Goal: Entertainment & Leisure: Consume media (video, audio)

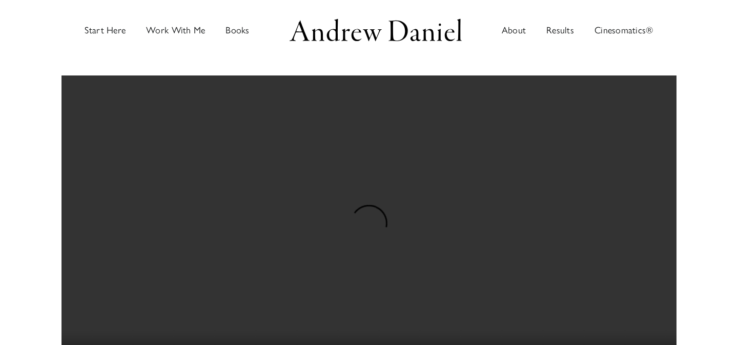
scroll to position [23, 0]
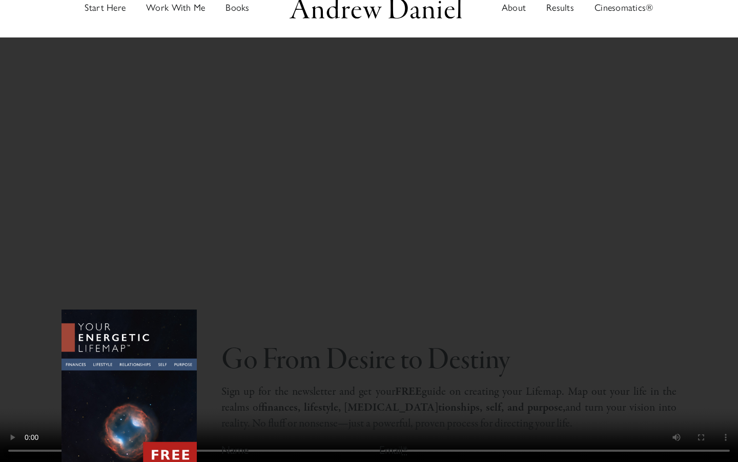
click at [414, 228] on video at bounding box center [369, 231] width 738 height 462
click at [403, 191] on video at bounding box center [369, 231] width 738 height 462
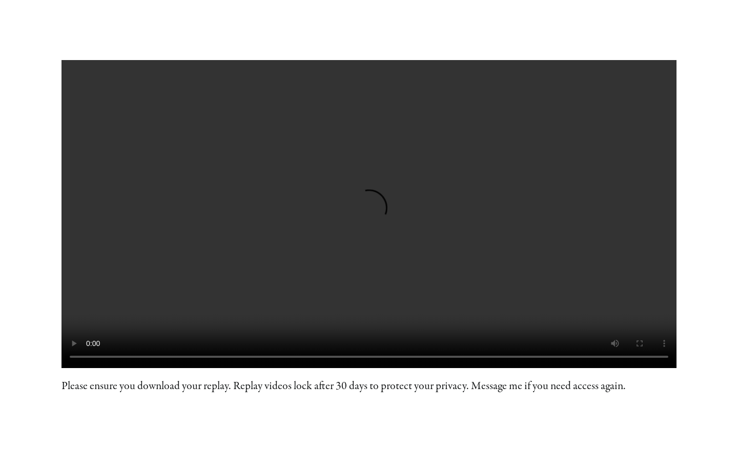
scroll to position [74, 0]
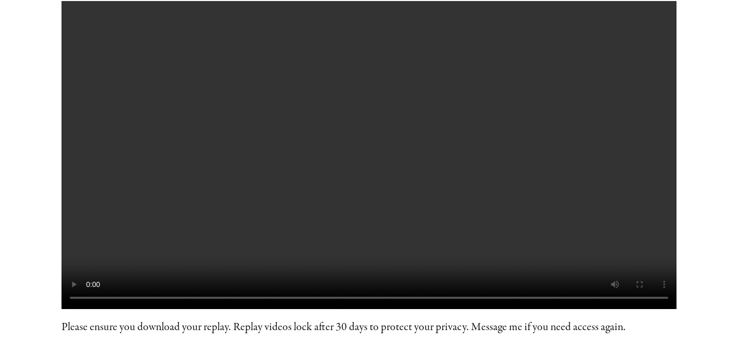
click at [215, 170] on video at bounding box center [369, 155] width 615 height 308
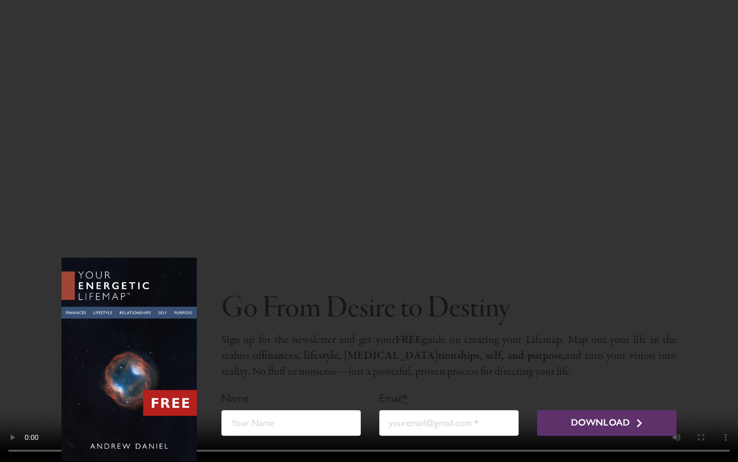
click at [239, 315] on video at bounding box center [369, 231] width 738 height 462
click at [341, 237] on video at bounding box center [369, 231] width 738 height 462
click at [441, 118] on video at bounding box center [369, 231] width 738 height 462
click at [246, 250] on video at bounding box center [369, 231] width 738 height 462
click at [370, 189] on video at bounding box center [369, 231] width 738 height 462
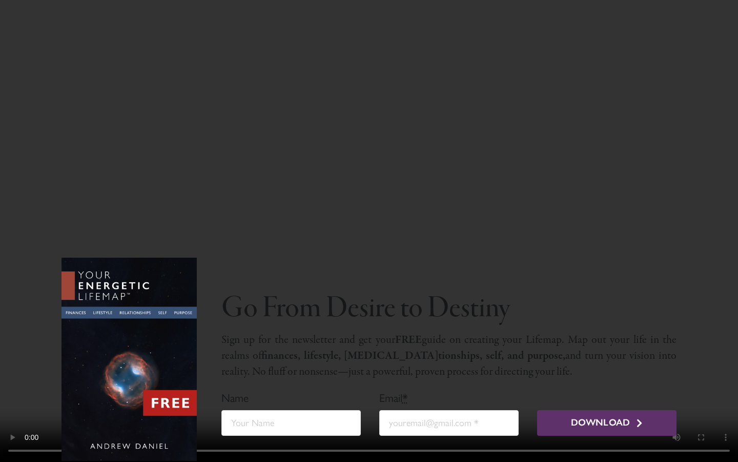
click at [370, 189] on video at bounding box center [369, 231] width 738 height 462
click at [677, 49] on video at bounding box center [369, 231] width 738 height 462
click at [675, 41] on video at bounding box center [369, 231] width 738 height 462
click at [549, 157] on video at bounding box center [369, 231] width 738 height 462
